Goal: Task Accomplishment & Management: Manage account settings

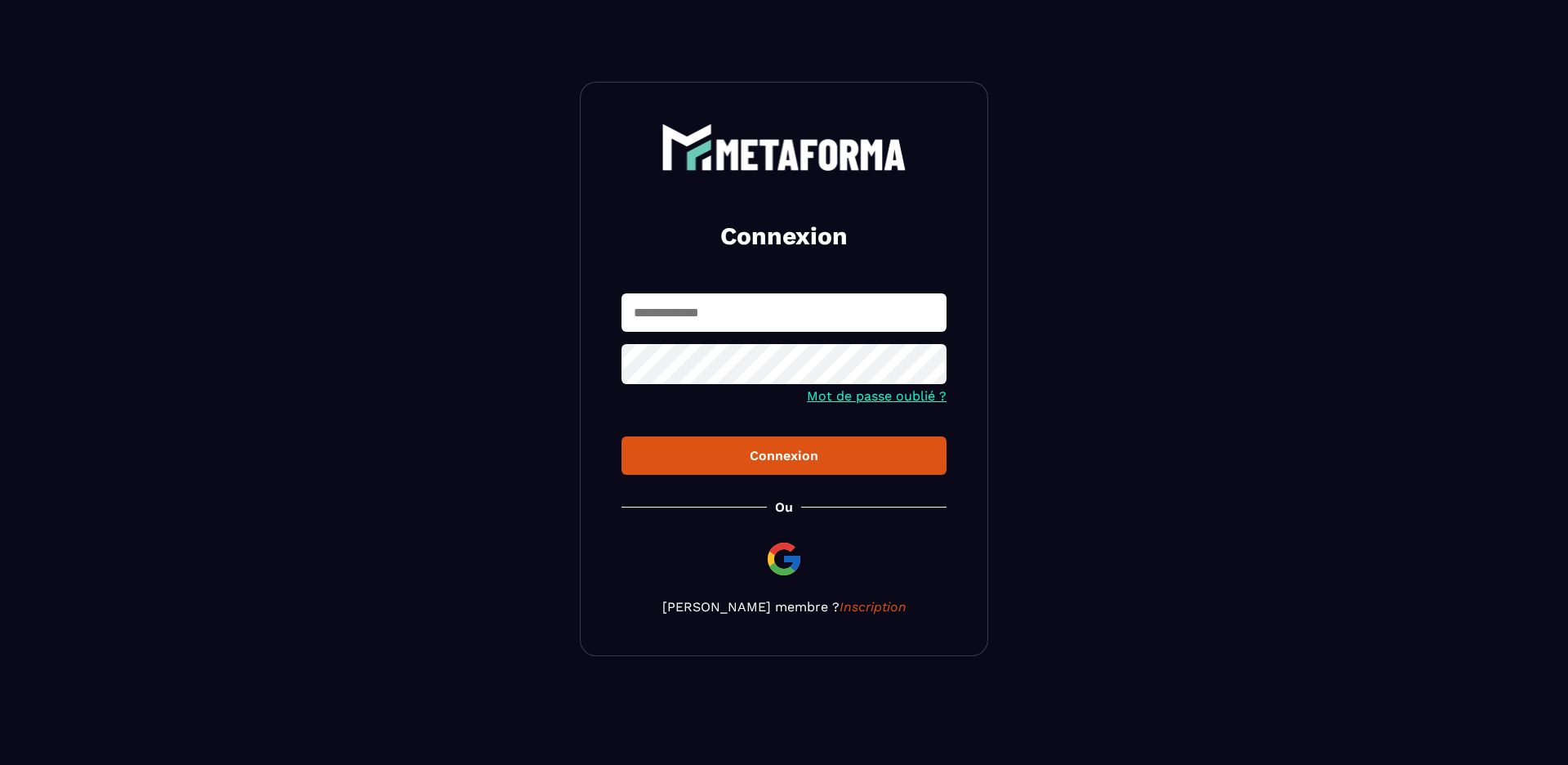
click at [697, 338] on form "Mot de passe oublié ? Connexion" at bounding box center [784, 383] width 325 height 182
click at [705, 323] on input "text" at bounding box center [784, 312] width 325 height 39
type input "**********"
click at [622, 436] on button "Connexion" at bounding box center [784, 455] width 325 height 39
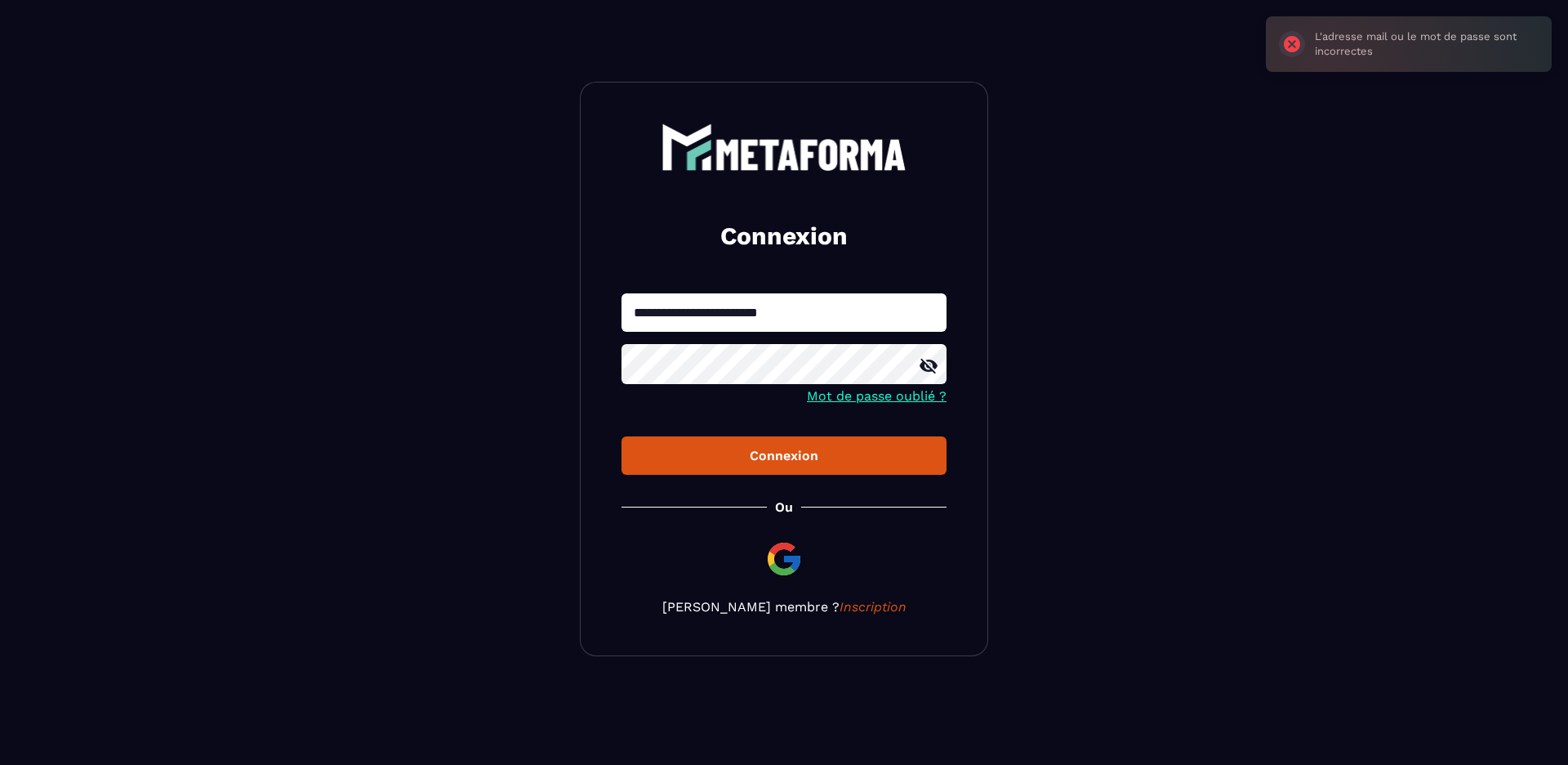
click at [0, 0] on div at bounding box center [0, 0] width 0 height 0
click at [932, 369] on icon at bounding box center [928, 366] width 19 height 19
click at [600, 367] on div "**********" at bounding box center [784, 369] width 408 height 574
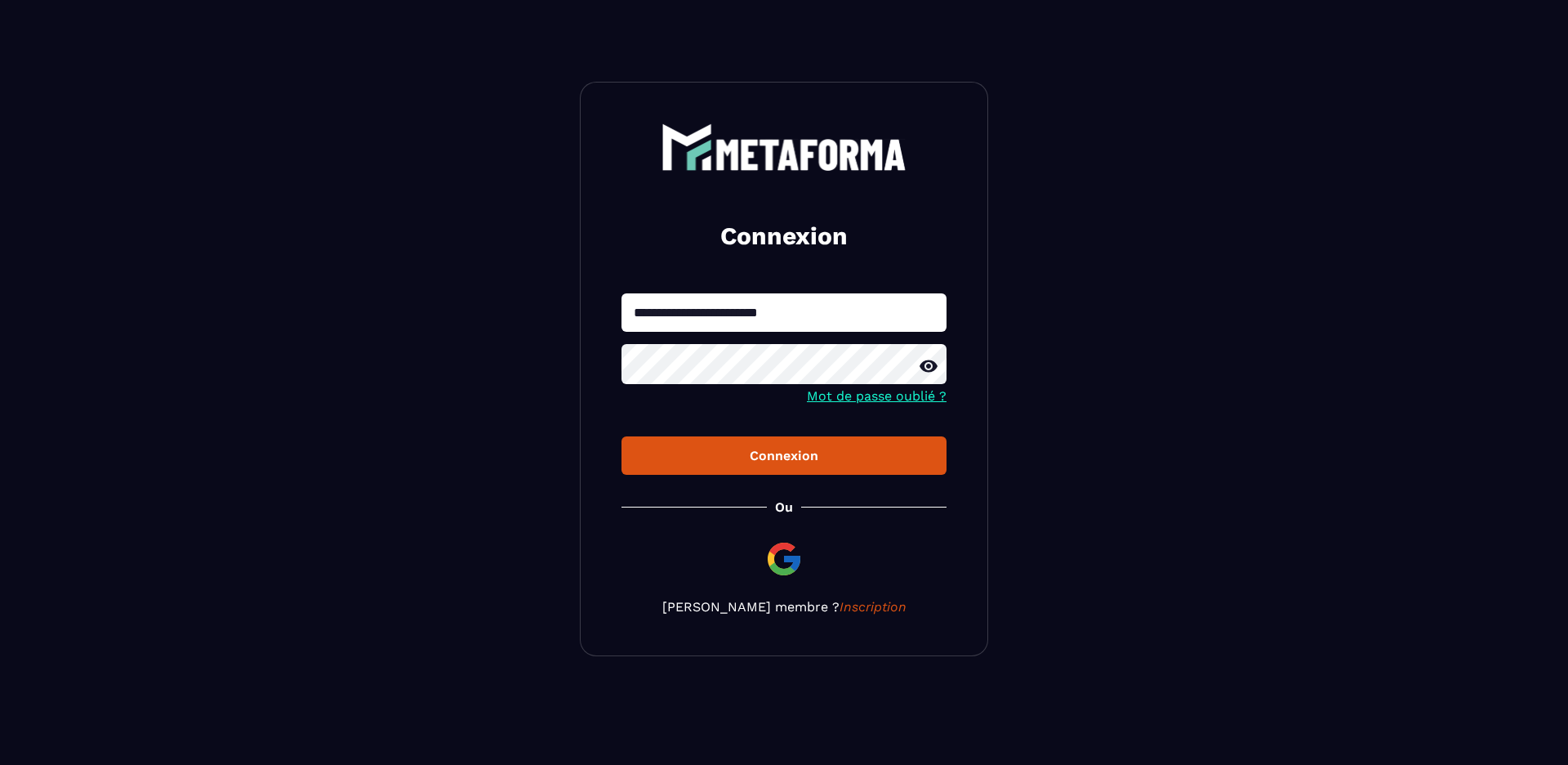
click at [731, 456] on div "Connexion" at bounding box center [783, 455] width 299 height 16
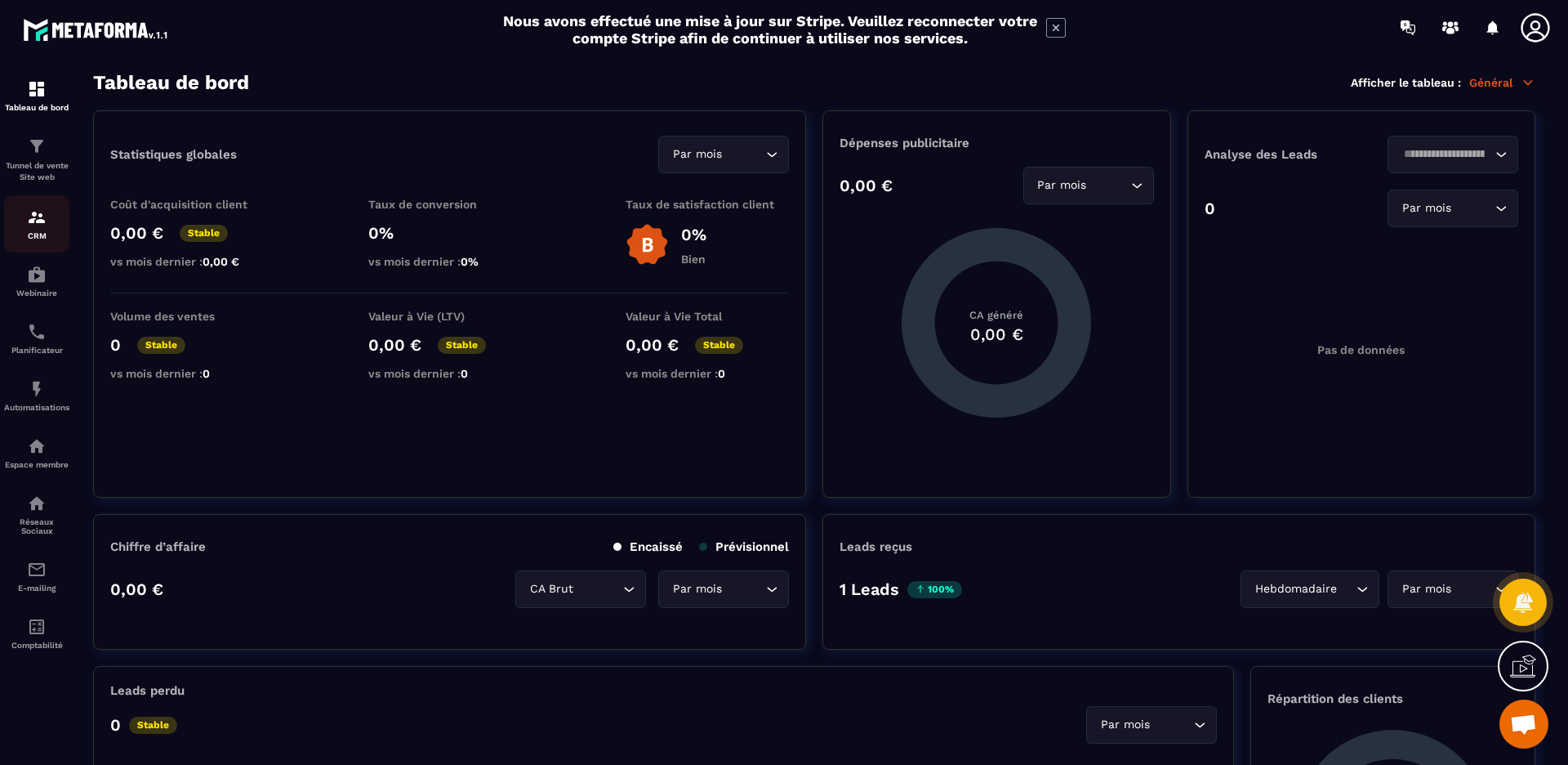
click at [33, 234] on p "CRM" at bounding box center [37, 235] width 65 height 9
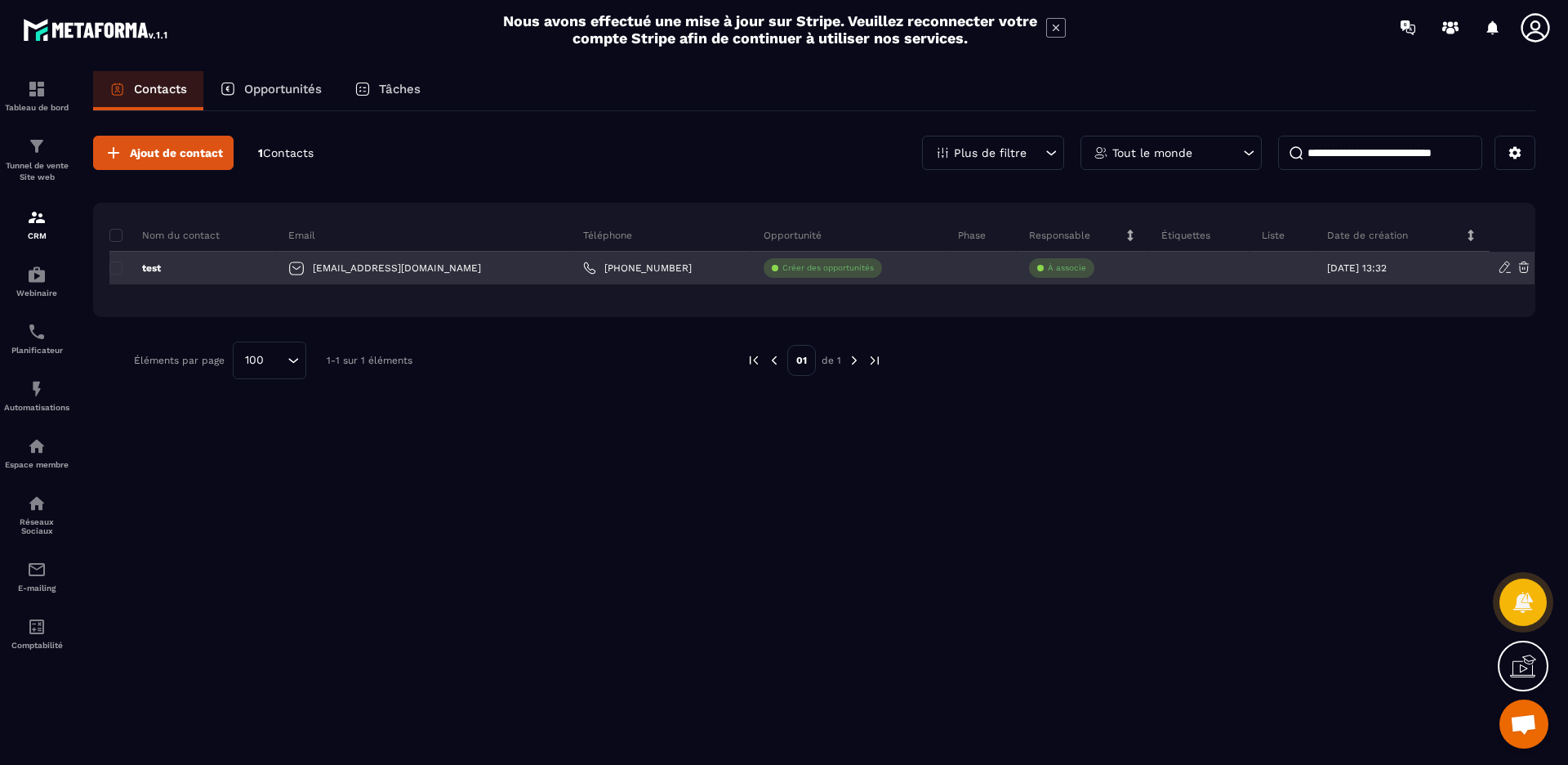
click at [1504, 269] on icon at bounding box center [1505, 267] width 15 height 15
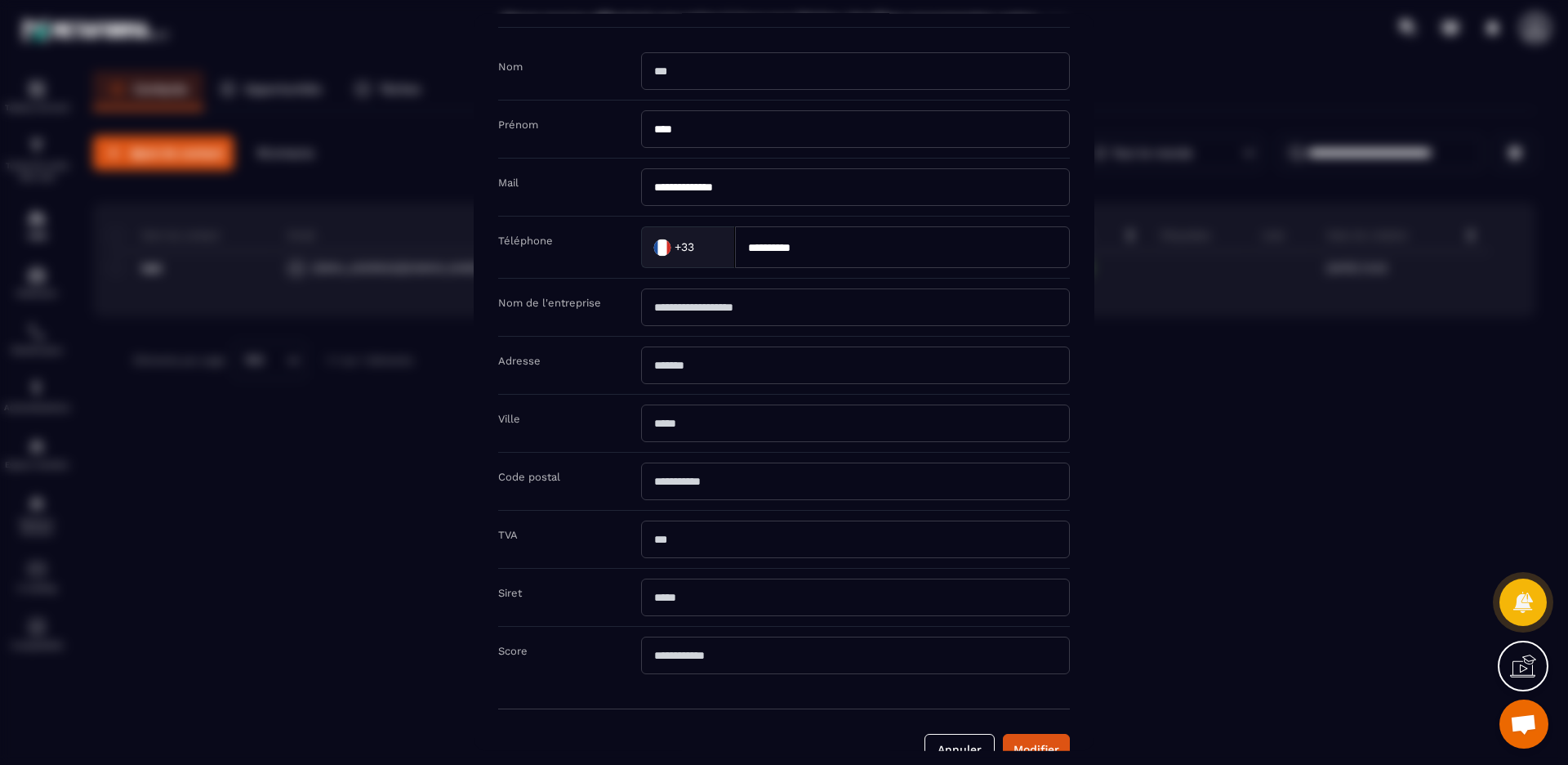
scroll to position [89, 0]
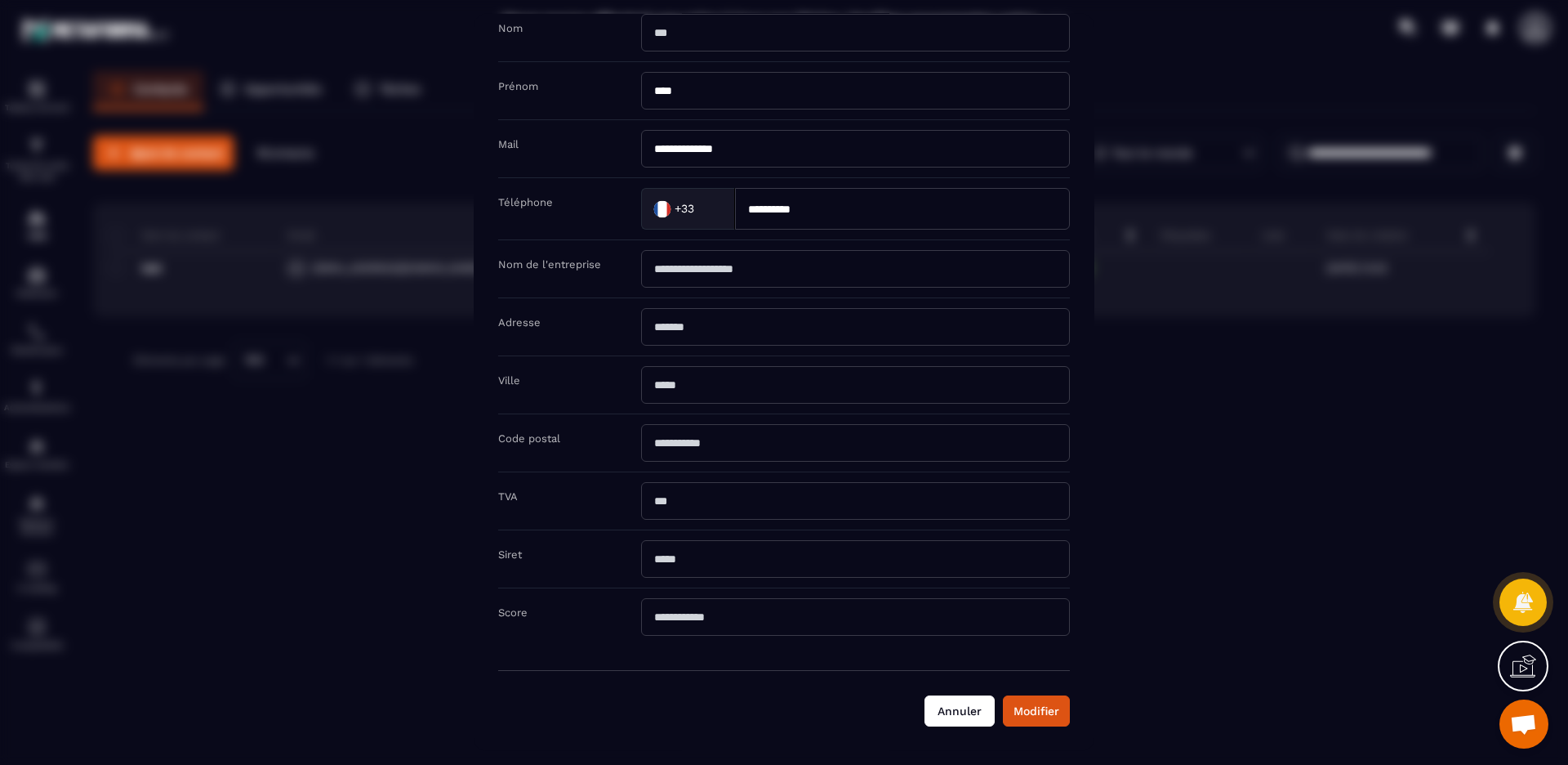
click at [956, 716] on button "Annuler" at bounding box center [960, 711] width 70 height 31
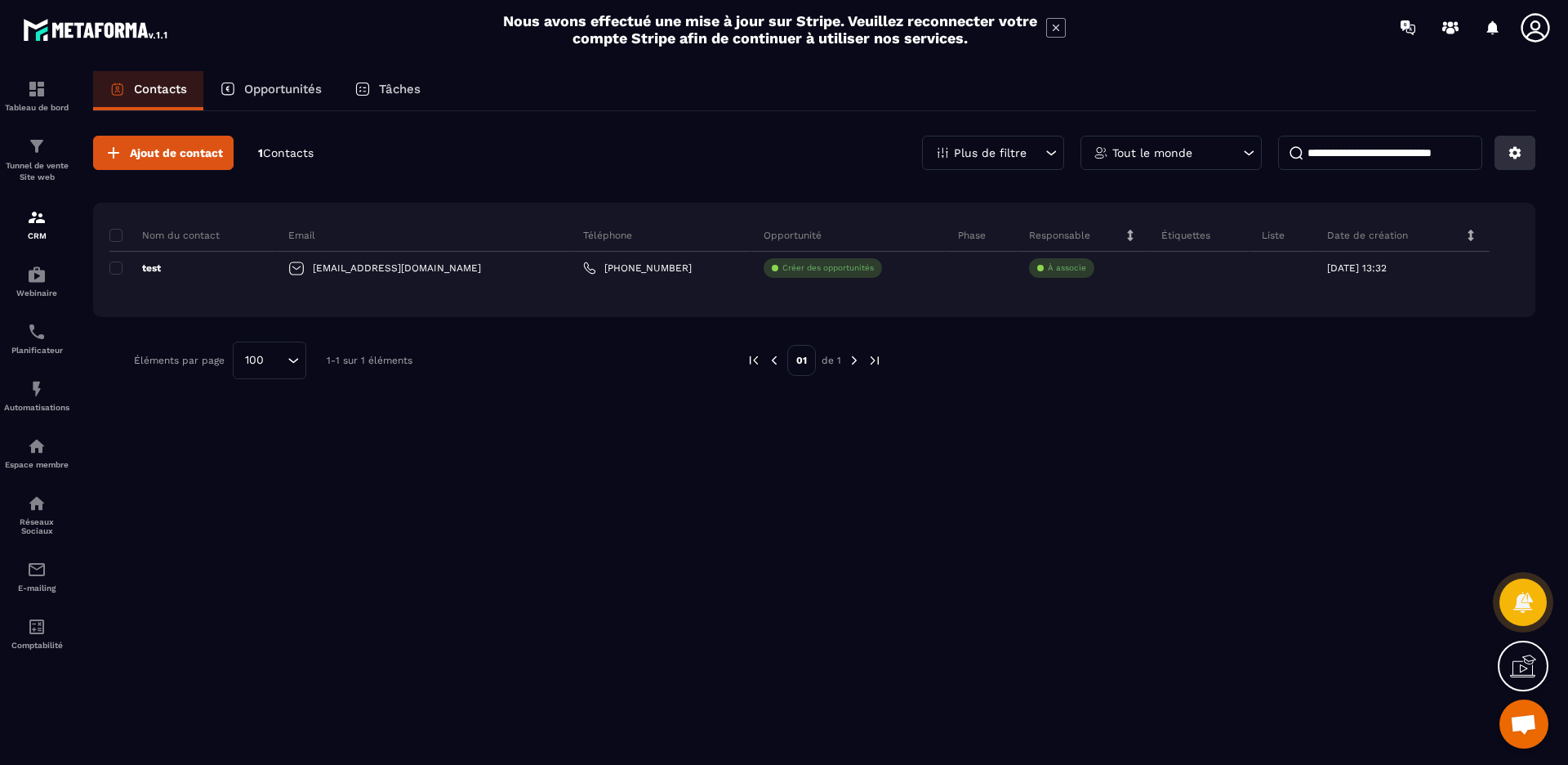
click at [1516, 155] on icon at bounding box center [1515, 153] width 13 height 13
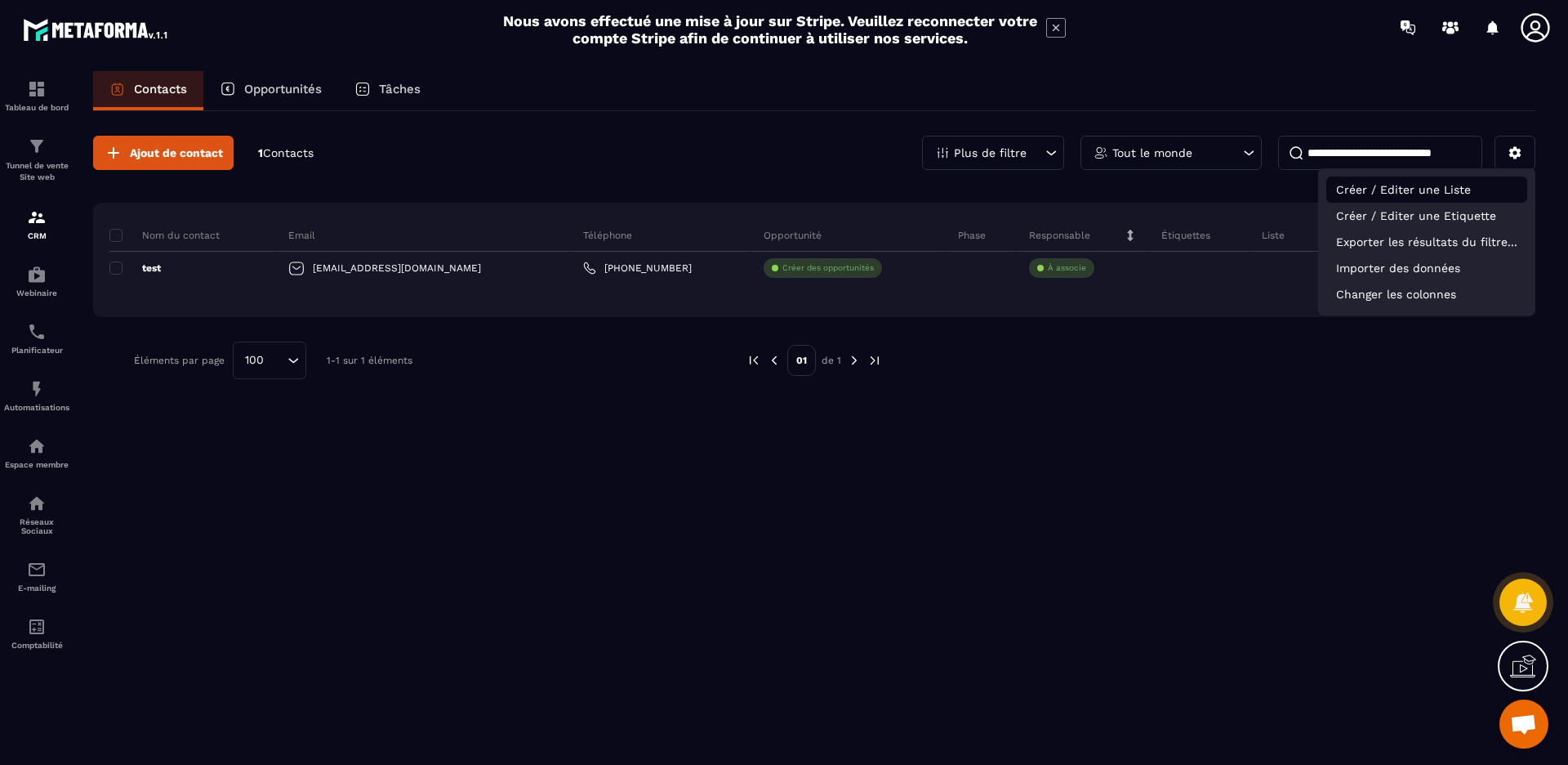
click at [1401, 191] on p "Créer / Editer une Liste" at bounding box center [1427, 189] width 201 height 26
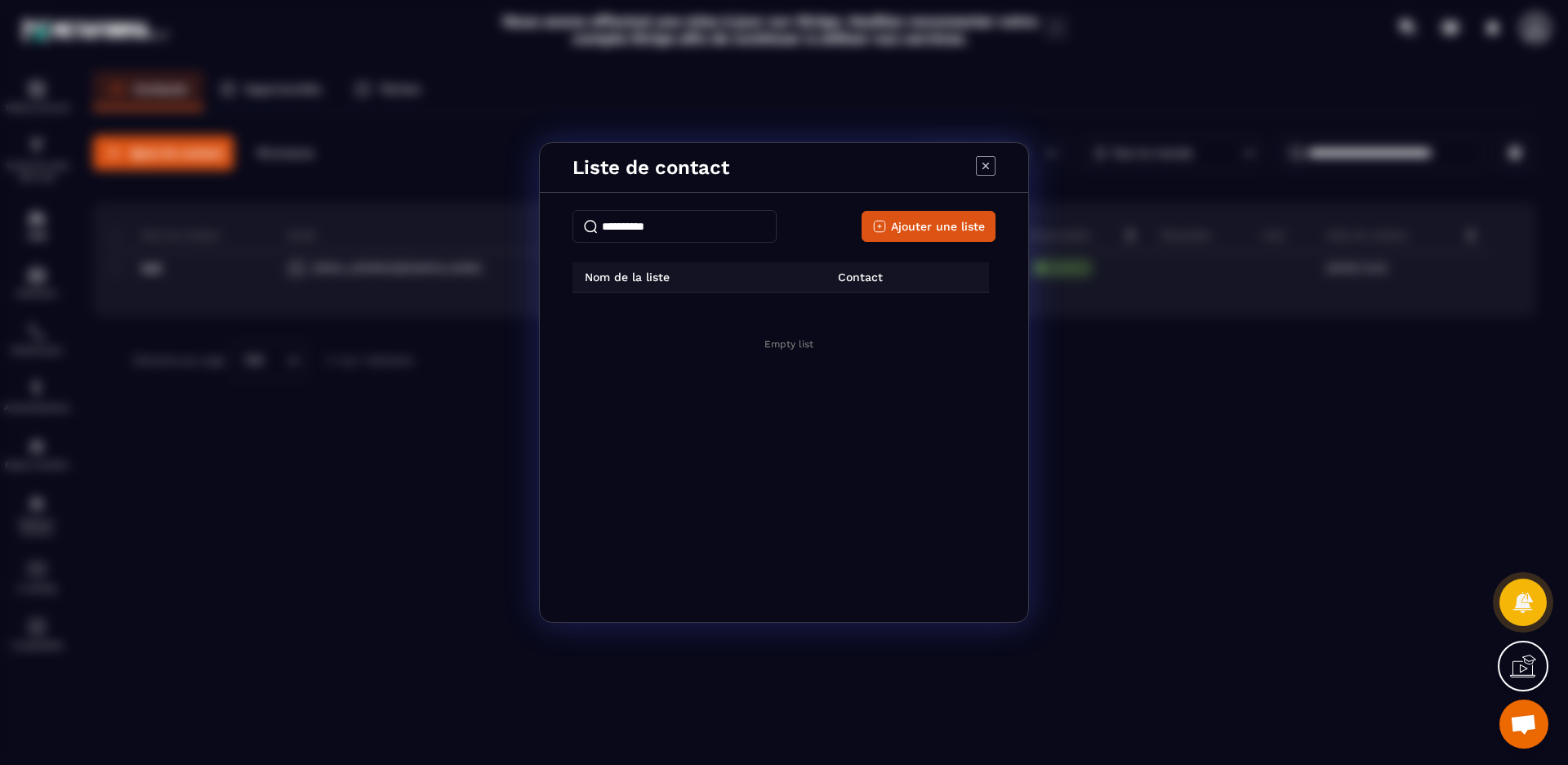
click at [791, 230] on div "Ajouter une liste" at bounding box center [784, 226] width 423 height 33
click at [689, 279] on div "Nom de la liste" at bounding box center [699, 277] width 254 height 13
click at [988, 164] on icon "Modal window" at bounding box center [986, 165] width 19 height 19
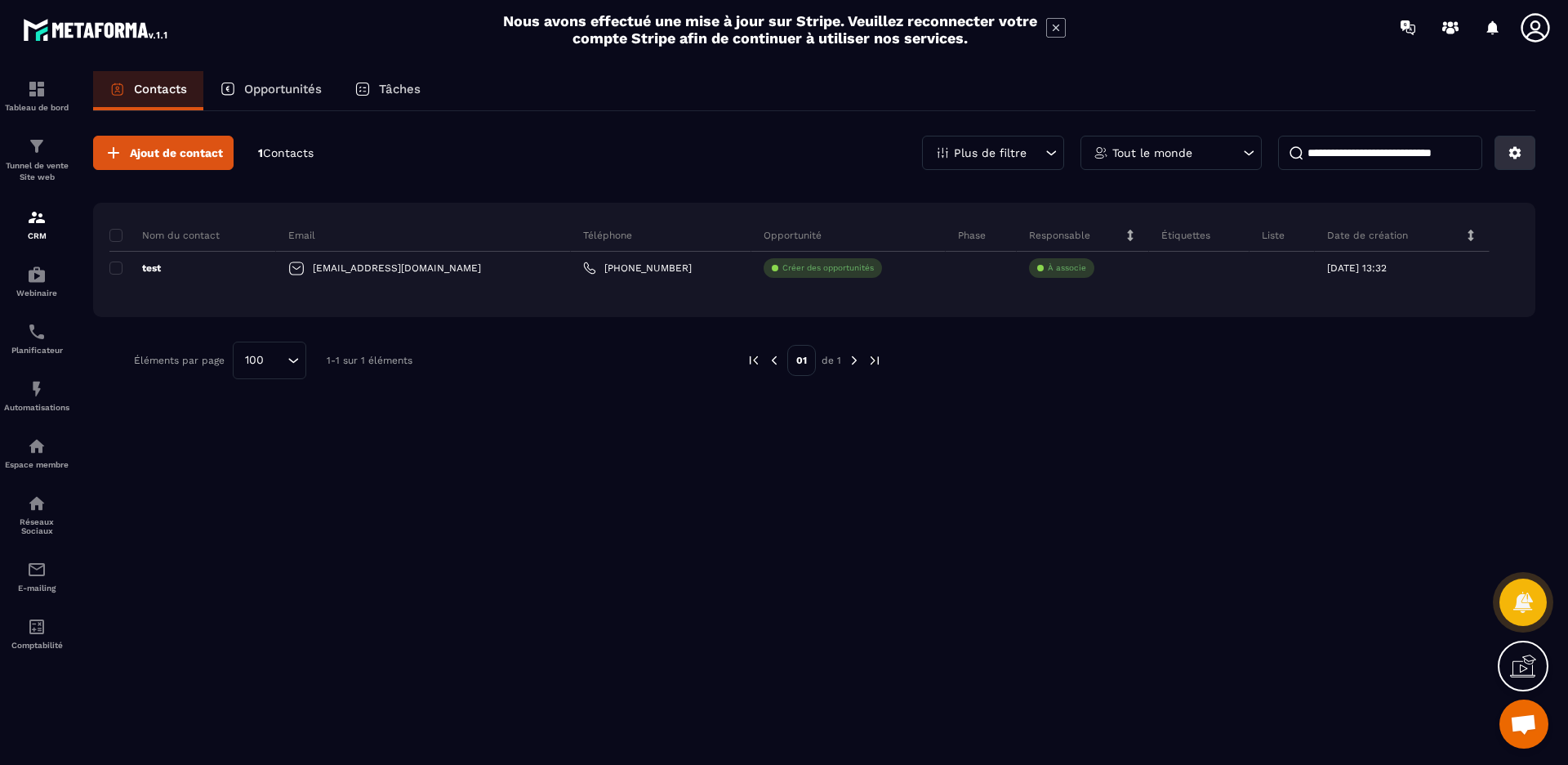
click at [1517, 156] on icon at bounding box center [1515, 153] width 13 height 13
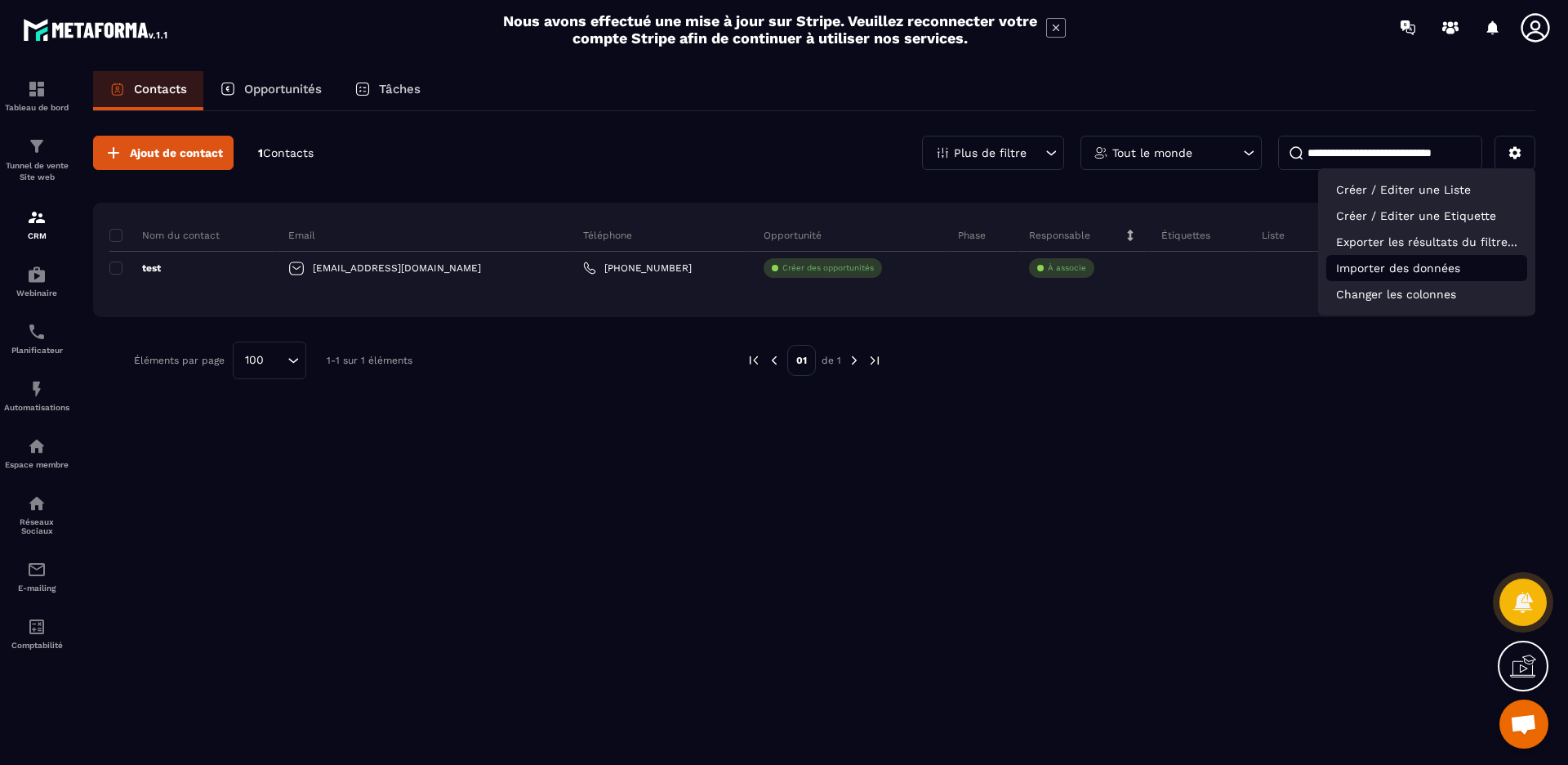
click at [1371, 268] on p "Importer des données" at bounding box center [1427, 268] width 201 height 26
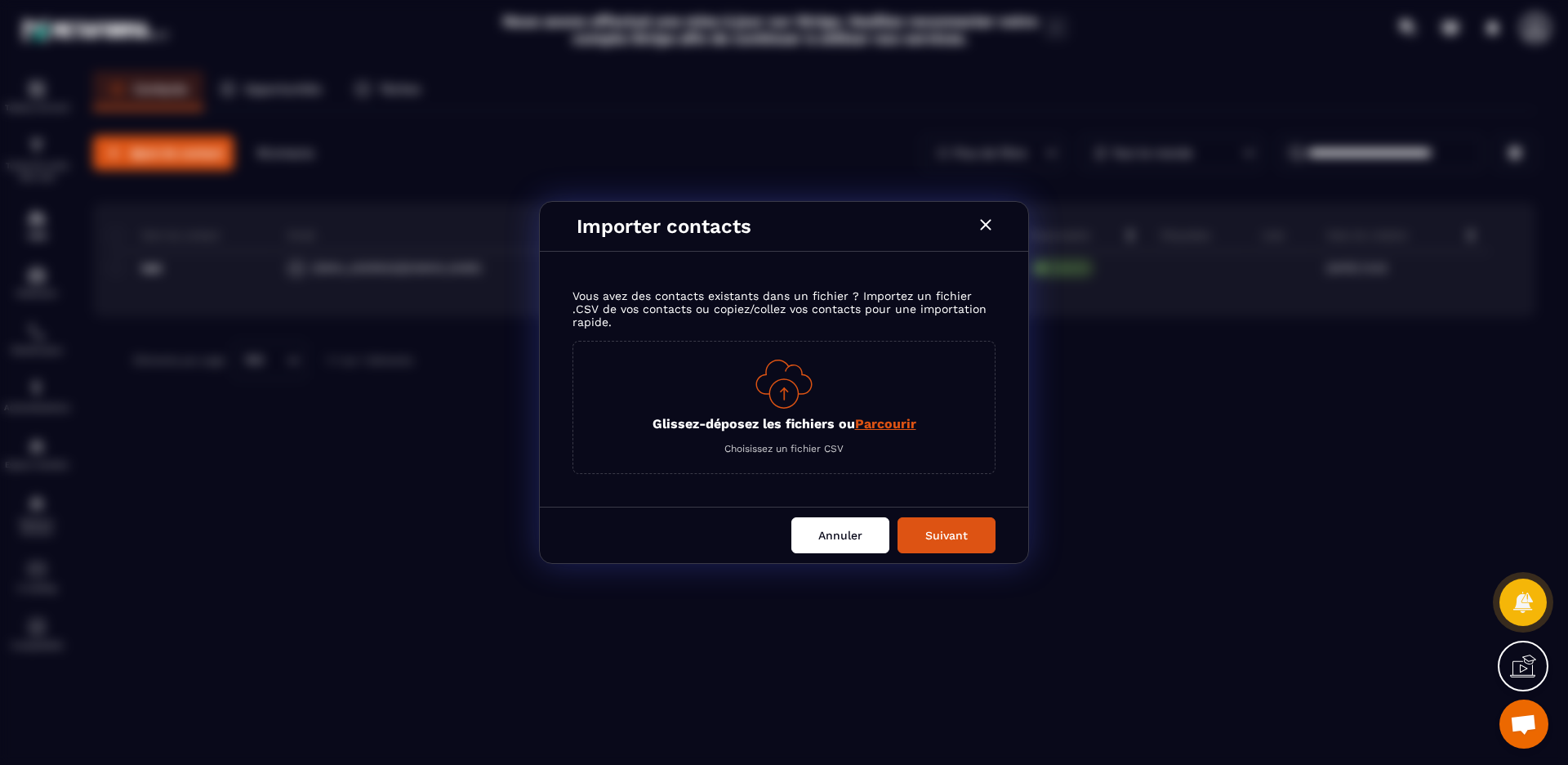
click at [832, 528] on button "Annuler" at bounding box center [840, 535] width 98 height 36
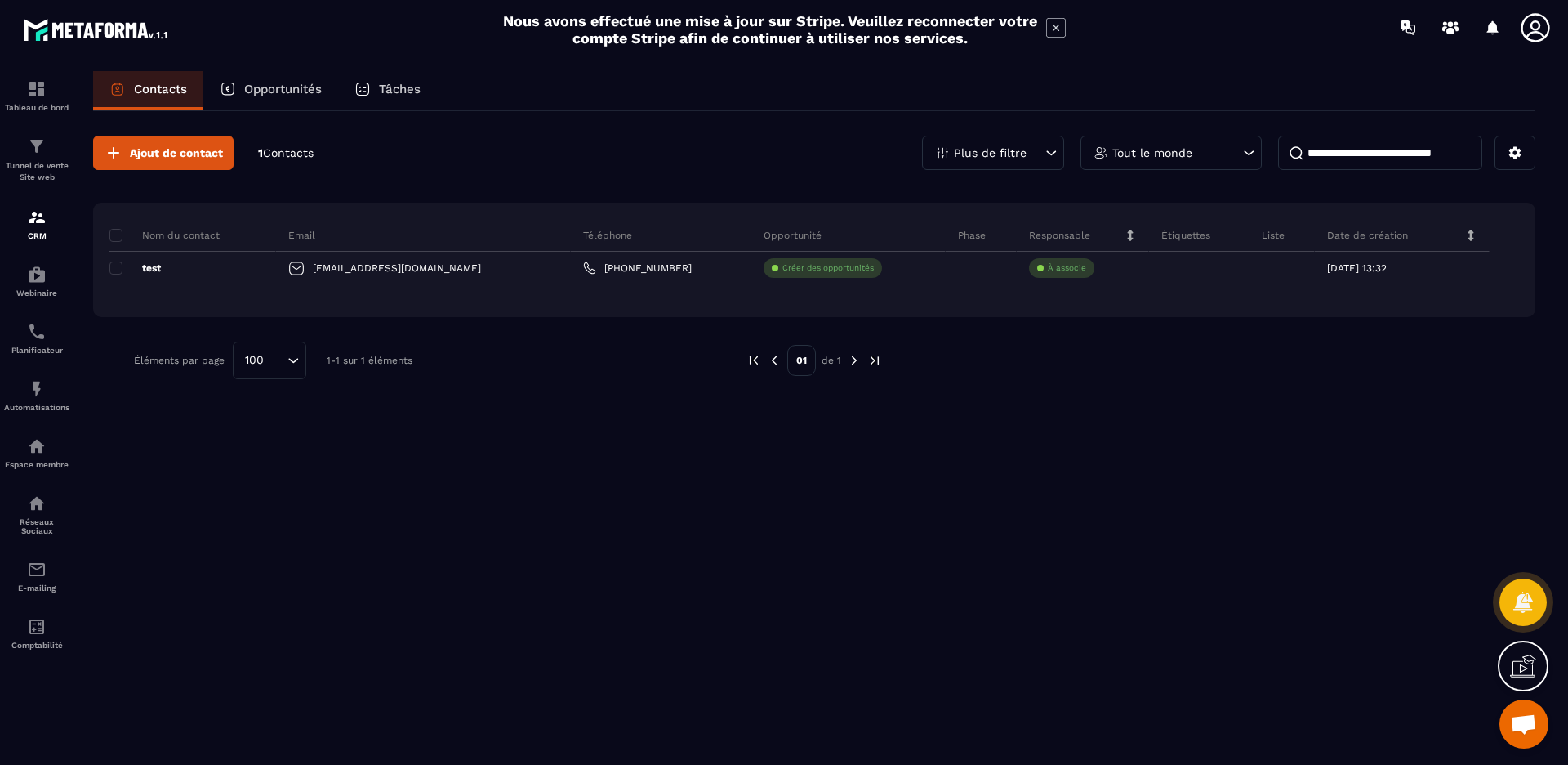
click at [290, 156] on span "Contacts" at bounding box center [288, 153] width 51 height 13
click at [301, 94] on p "Opportunités" at bounding box center [283, 90] width 78 height 15
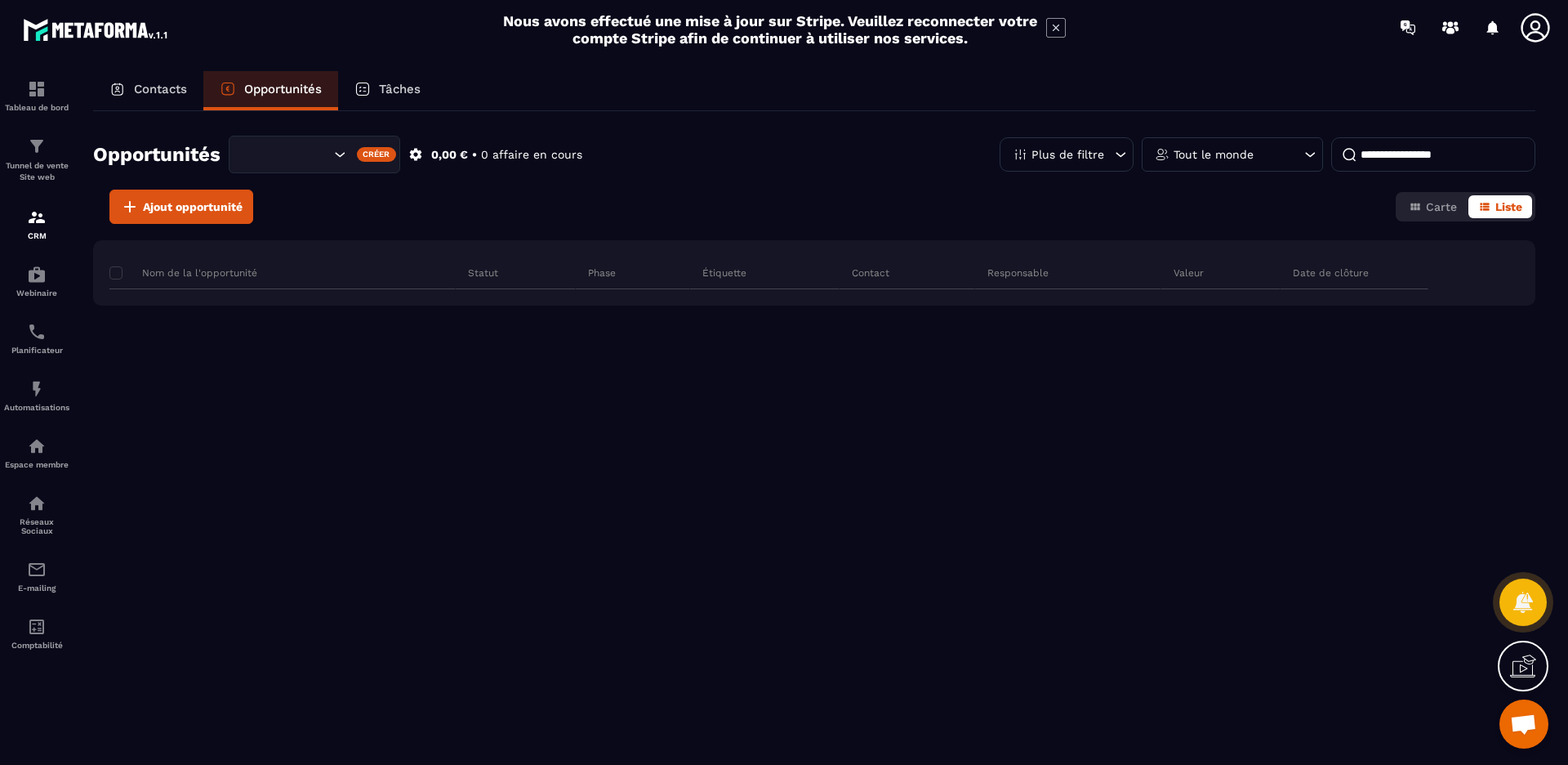
click at [400, 92] on p "Tâches" at bounding box center [400, 90] width 42 height 15
